Goal: Transaction & Acquisition: Purchase product/service

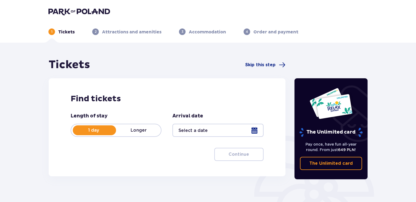
click at [153, 131] on p "Longer" at bounding box center [138, 130] width 45 height 6
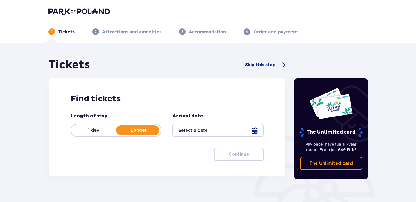
click at [205, 125] on div at bounding box center [217, 130] width 91 height 13
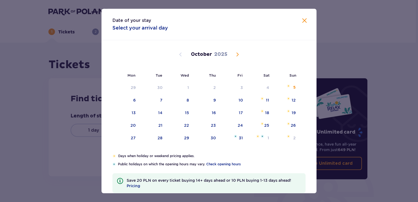
click at [236, 54] on span "Next month" at bounding box center [237, 54] width 7 height 7
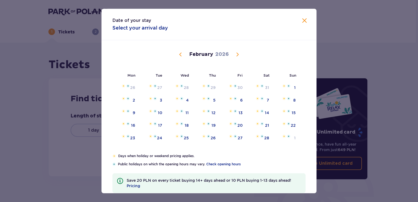
click at [181, 55] on span "Previous month" at bounding box center [180, 54] width 7 height 7
click at [244, 142] on div "30" at bounding box center [232, 138] width 27 height 12
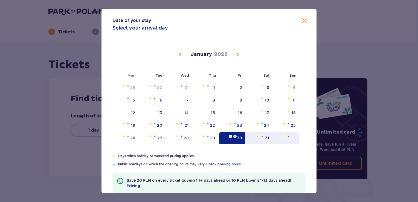
click at [283, 138] on div "1" at bounding box center [286, 138] width 27 height 12
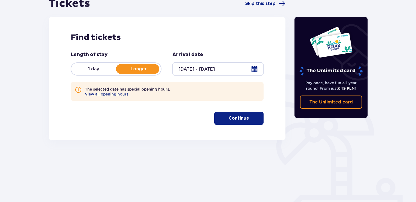
scroll to position [77, 0]
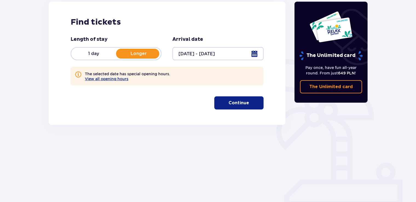
click at [227, 49] on div at bounding box center [217, 53] width 91 height 13
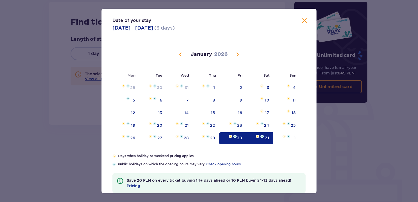
click at [266, 136] on div "31" at bounding box center [267, 137] width 4 height 5
click at [289, 142] on div "1" at bounding box center [286, 138] width 27 height 12
type input "[DATE] - [DATE]"
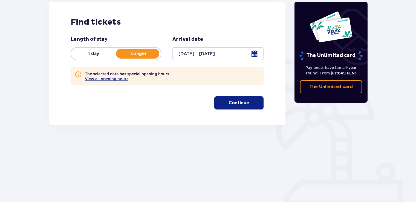
click at [248, 98] on button "Continue" at bounding box center [238, 102] width 49 height 13
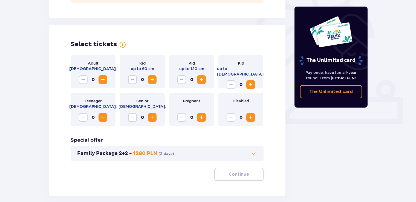
scroll to position [177, 0]
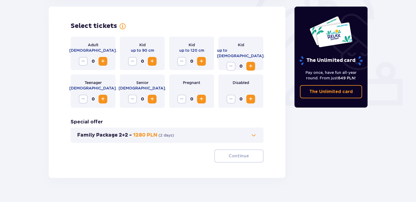
click at [105, 59] on span "Increase" at bounding box center [103, 61] width 7 height 7
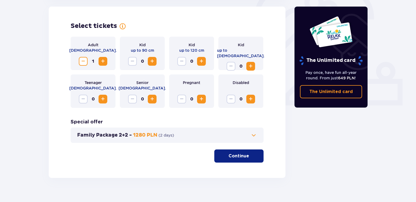
click at [105, 59] on span "Increase" at bounding box center [103, 61] width 7 height 7
click at [247, 98] on span "Increase" at bounding box center [250, 99] width 7 height 7
click at [229, 100] on span "Decrease" at bounding box center [230, 99] width 7 height 7
drag, startPoint x: 230, startPoint y: 101, endPoint x: 154, endPoint y: 99, distance: 76.3
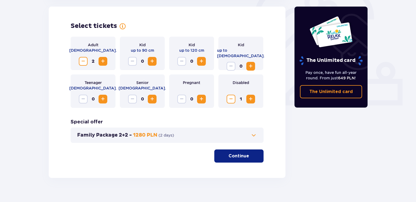
click at [154, 99] on div "Adult [DEMOGRAPHIC_DATA]. 2 Kid up to 90 cm 0 Kid up to 120 cm 0 Kid up to [DEM…" at bounding box center [167, 72] width 193 height 71
click at [154, 99] on span "Increase" at bounding box center [152, 99] width 7 height 7
click at [251, 100] on span "Increase" at bounding box center [250, 99] width 7 height 7
click at [233, 100] on span "Decrease" at bounding box center [230, 99] width 7 height 7
click at [133, 100] on span "Decrease" at bounding box center [132, 99] width 7 height 7
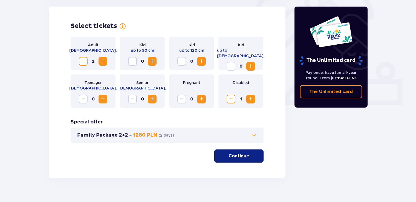
click at [232, 101] on span "Decrease" at bounding box center [230, 99] width 7 height 7
click at [249, 63] on span "Increase" at bounding box center [250, 66] width 7 height 7
click at [251, 156] on span "button" at bounding box center [250, 156] width 7 height 7
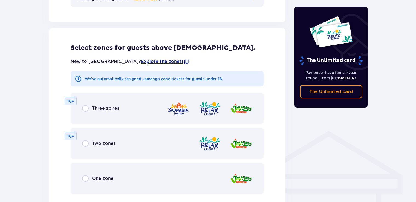
scroll to position [329, 0]
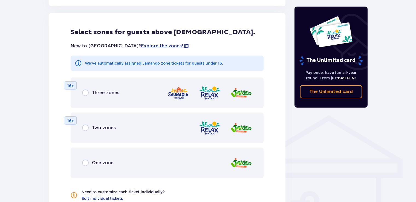
click at [83, 163] on input "radio" at bounding box center [85, 162] width 7 height 7
radio input "true"
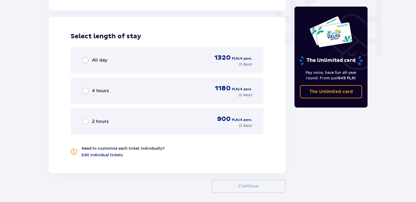
scroll to position [539, 0]
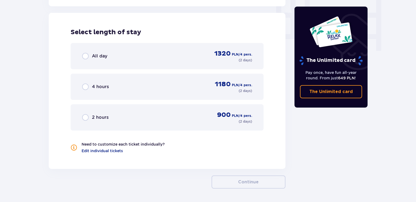
click at [87, 56] on input "radio" at bounding box center [85, 56] width 7 height 7
radio input "true"
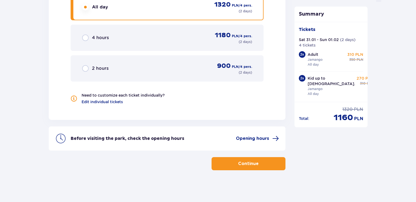
scroll to position [588, 0]
click at [84, 37] on input "radio" at bounding box center [85, 37] width 7 height 7
radio input "true"
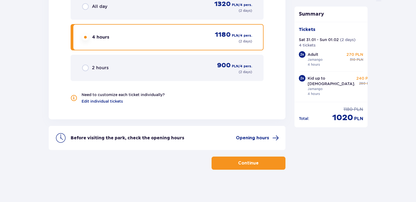
click at [85, 4] on input "radio" at bounding box center [85, 6] width 7 height 7
radio input "true"
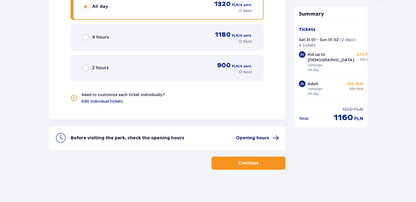
click at [268, 135] on span "Opening hours" at bounding box center [252, 138] width 33 height 6
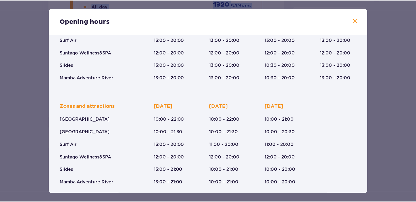
scroll to position [87, 0]
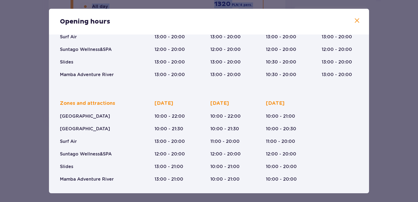
click at [354, 21] on span at bounding box center [357, 20] width 7 height 7
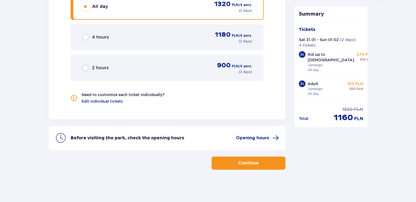
drag, startPoint x: 415, startPoint y: 163, endPoint x: 397, endPoint y: 113, distance: 53.1
drag, startPoint x: 397, startPoint y: 113, endPoint x: 417, endPoint y: 167, distance: 57.2
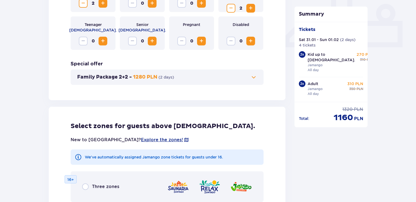
scroll to position [411, 0]
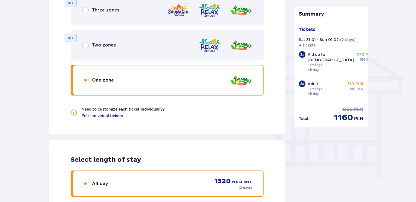
click at [83, 10] on input "radio" at bounding box center [85, 10] width 7 height 7
radio input "true"
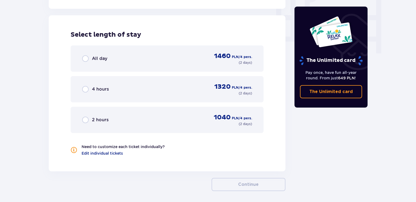
scroll to position [539, 0]
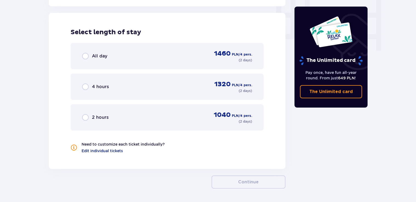
drag, startPoint x: 415, startPoint y: 152, endPoint x: 390, endPoint y: 107, distance: 51.3
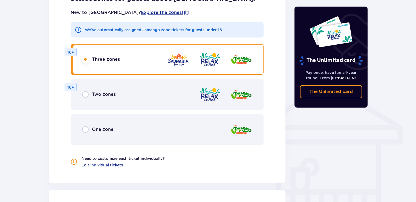
click at [85, 94] on input "radio" at bounding box center [85, 94] width 7 height 7
radio input "true"
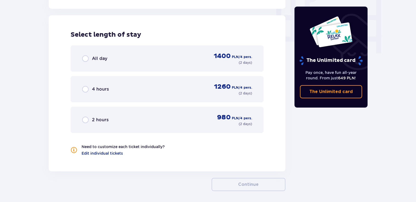
scroll to position [539, 0]
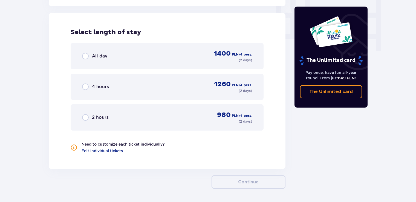
click at [84, 58] on input "radio" at bounding box center [85, 56] width 7 height 7
radio input "true"
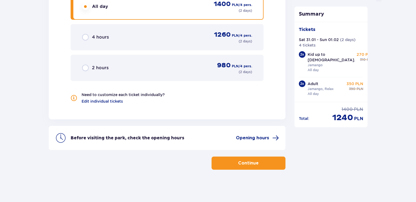
scroll to position [411, 0]
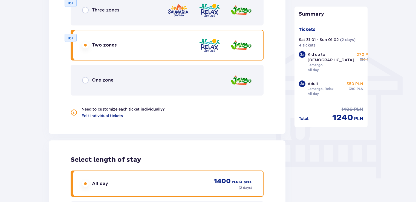
click at [84, 9] on input "radio" at bounding box center [85, 10] width 7 height 7
radio input "true"
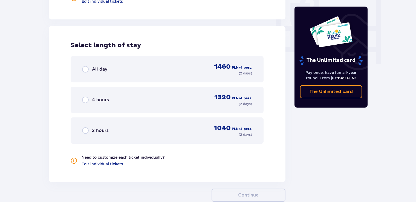
scroll to position [539, 0]
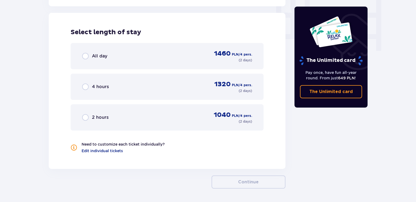
click at [85, 56] on input "radio" at bounding box center [85, 56] width 7 height 7
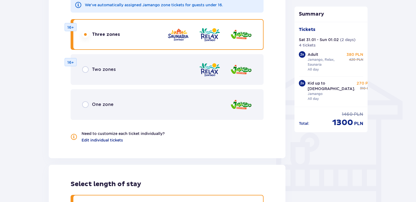
scroll to position [385, 0]
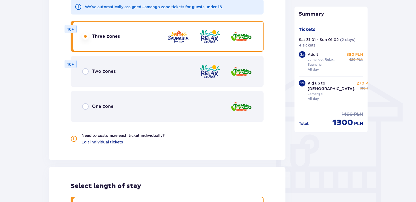
click at [85, 72] on input "radio" at bounding box center [85, 71] width 7 height 7
radio input "true"
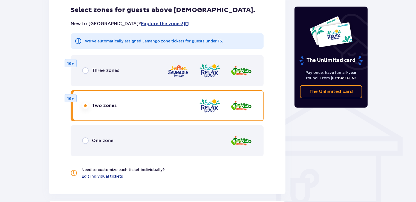
scroll to position [356, 0]
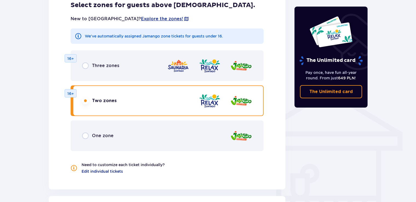
click at [87, 136] on input "radio" at bounding box center [85, 135] width 7 height 7
radio input "true"
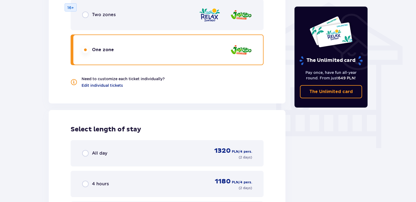
scroll to position [489, 0]
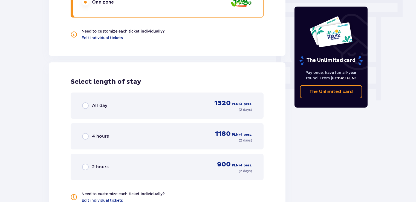
click at [121, 104] on div "All day 1320 PLN / 4 pers. ( 2 days )" at bounding box center [167, 105] width 170 height 13
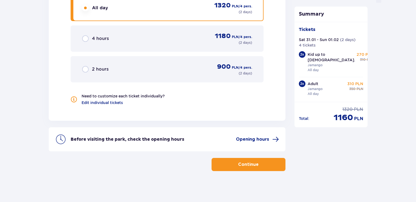
scroll to position [588, 0]
